Goal: Obtain resource: Obtain resource

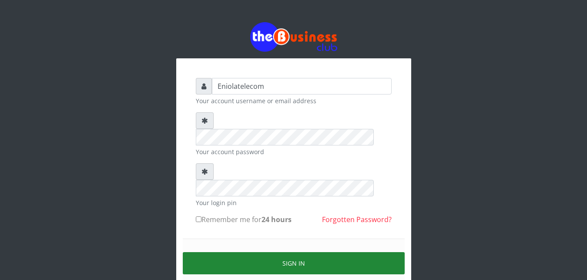
click at [290, 252] on button "Sign in" at bounding box center [294, 263] width 222 height 22
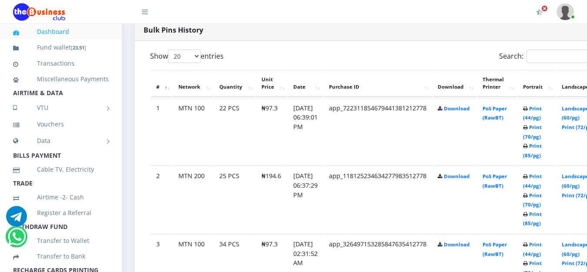
scroll to position [488, 0]
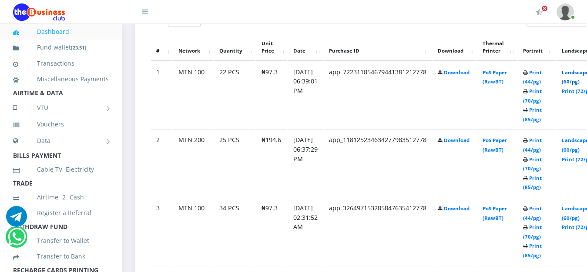
click at [578, 74] on link "Landscape (60/pg)" at bounding box center [575, 77] width 27 height 16
click at [582, 144] on link "Landscape (60/pg)" at bounding box center [575, 145] width 27 height 16
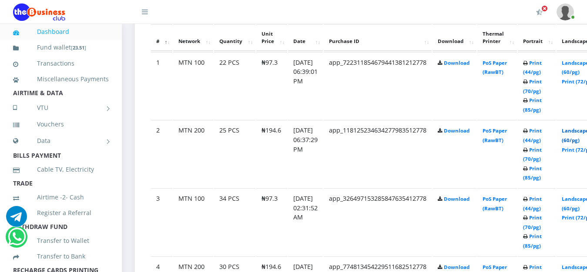
scroll to position [479, 0]
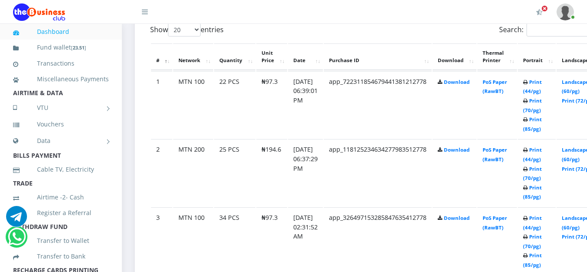
scroll to position [479, 0]
